Goal: Book appointment/travel/reservation

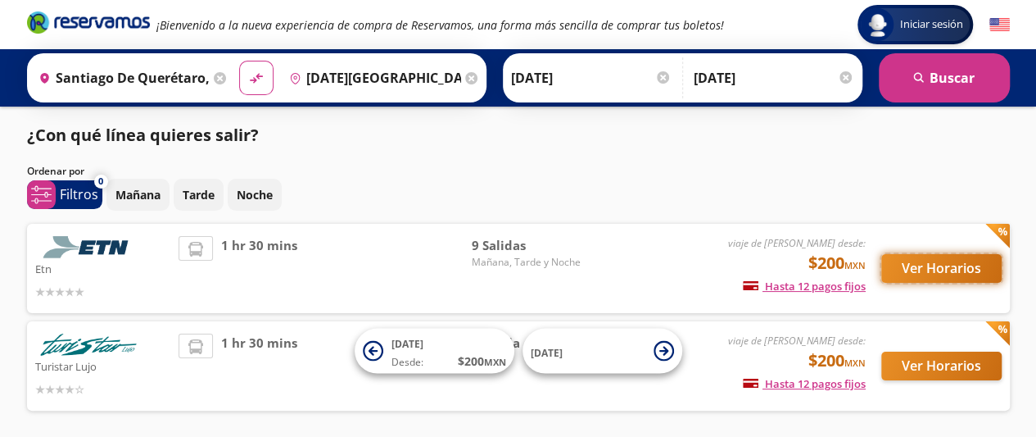
click at [932, 270] on button "Ver Horarios" at bounding box center [942, 268] width 120 height 29
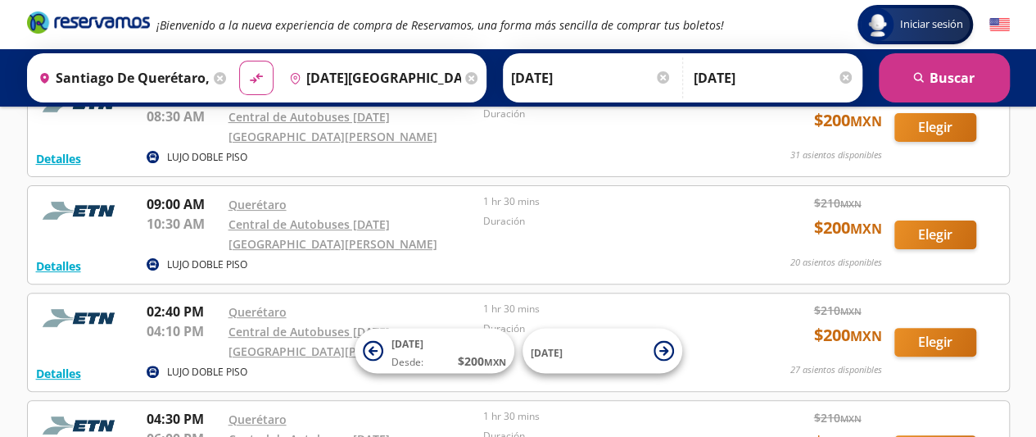
scroll to position [131, 0]
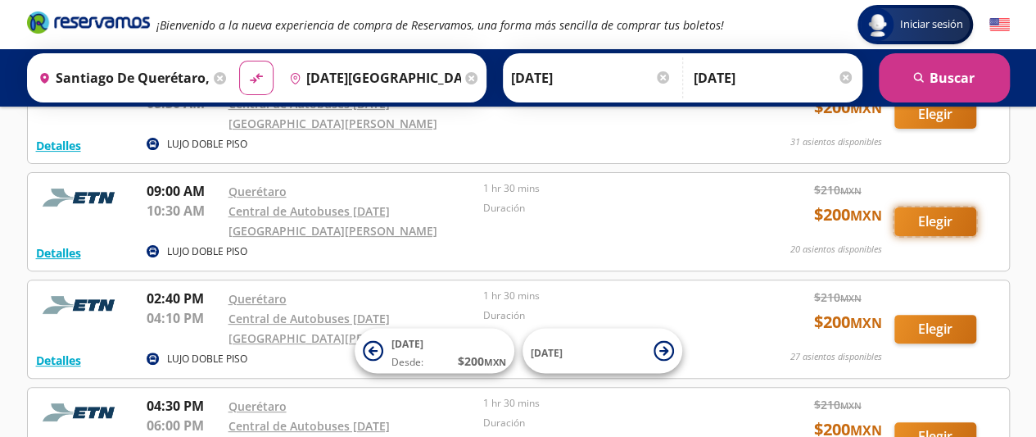
click at [926, 207] on button "Elegir" at bounding box center [936, 221] width 82 height 29
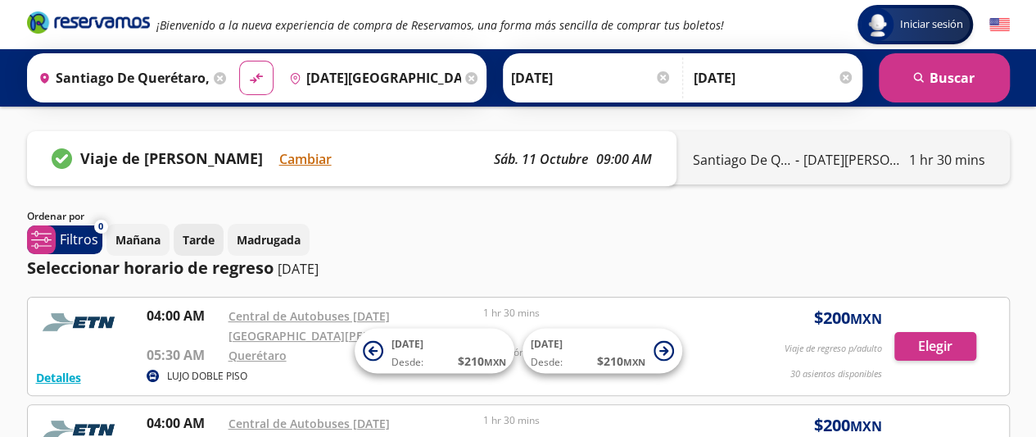
click at [196, 238] on p "Tarde" at bounding box center [199, 239] width 32 height 17
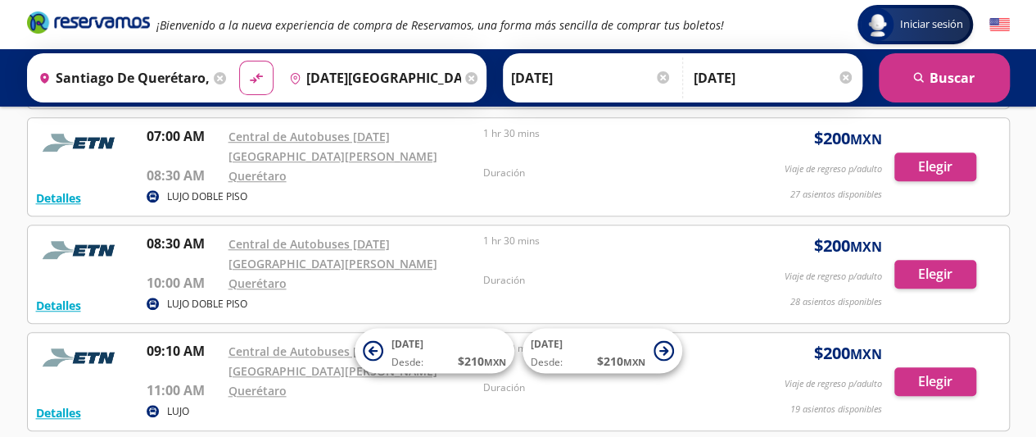
scroll to position [604, 0]
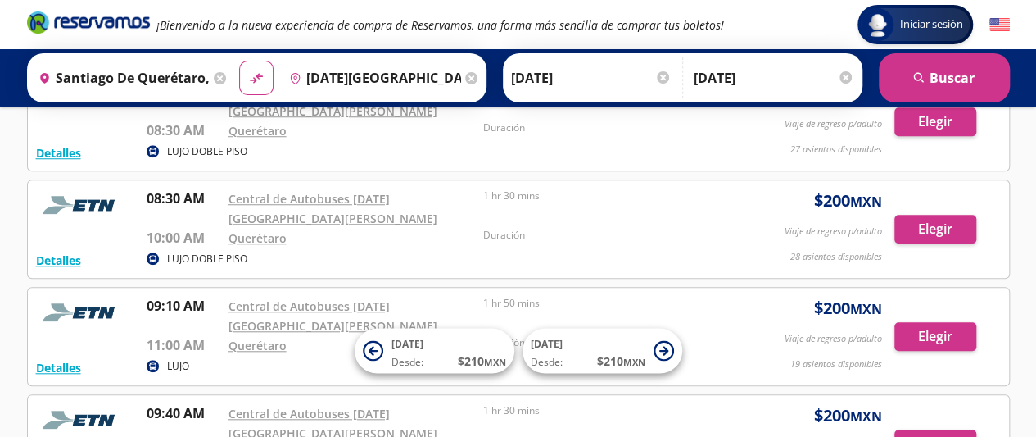
click at [1034, 281] on div "Group 9 Created with Sketch. Iniciar sesión Iniciar sesión ¡Bienvenido a la nue…" at bounding box center [518, 56] width 1036 height 1320
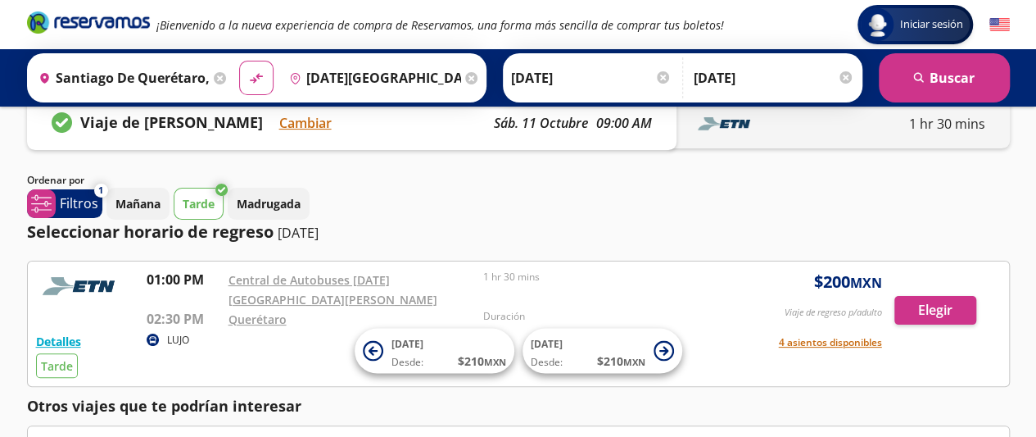
scroll to position [34, 0]
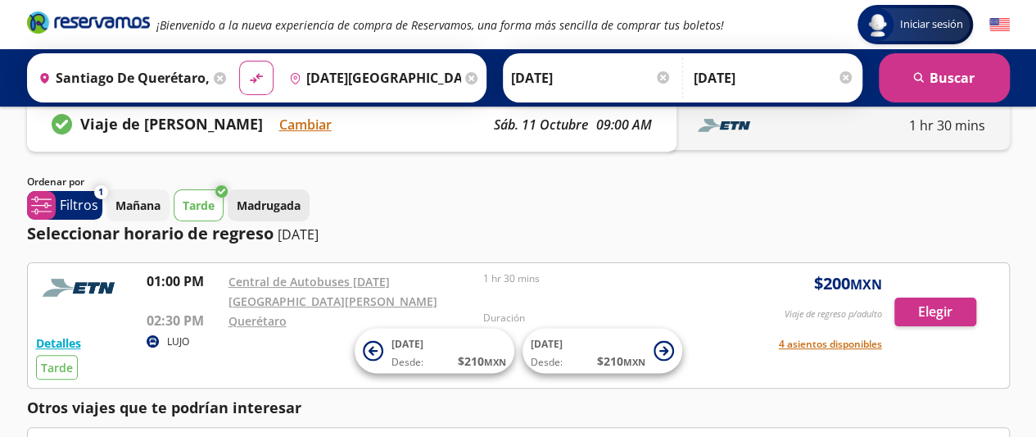
click at [254, 207] on p "Madrugada" at bounding box center [269, 205] width 64 height 17
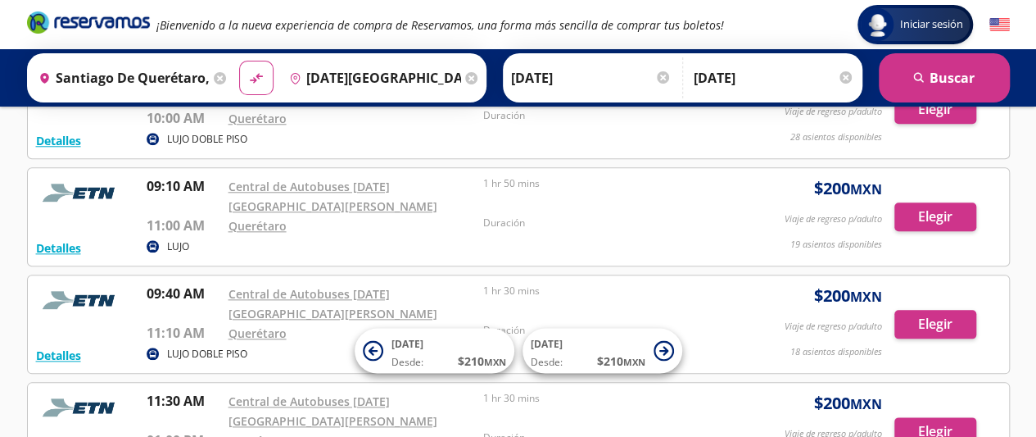
scroll to position [783, 0]
